Goal: Task Accomplishment & Management: Manage account settings

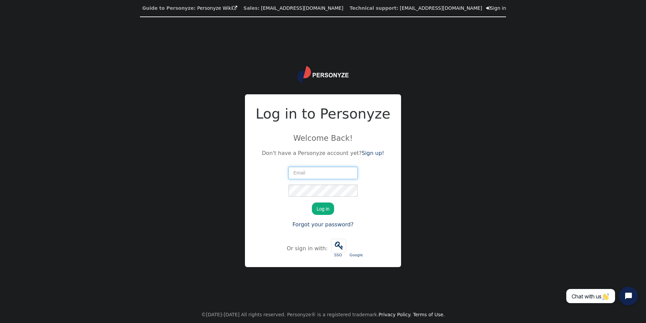
click at [331, 178] on input "text" at bounding box center [322, 172] width 69 height 12
paste input "Shopify@personyze.com"
type input "Shopify@personyze.com"
click at [319, 208] on button "Log in" at bounding box center [323, 208] width 22 height 12
